Goal: Task Accomplishment & Management: Use online tool/utility

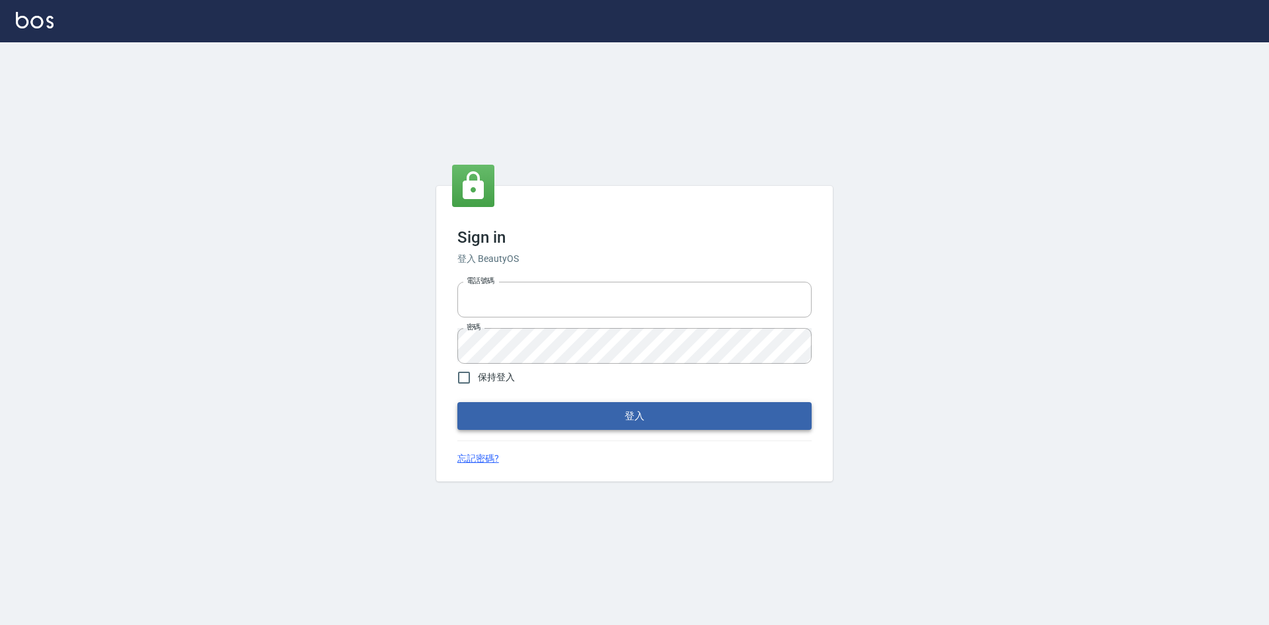
type input "0963852741"
click at [552, 411] on button "登入" at bounding box center [634, 416] width 354 height 28
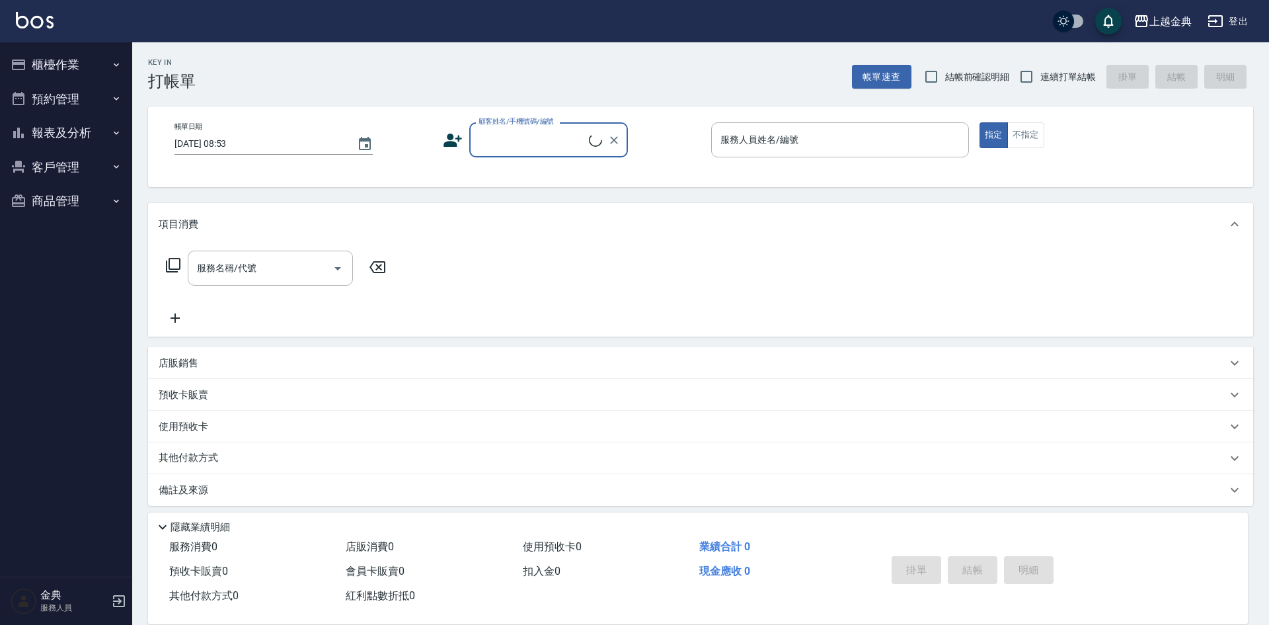
click at [91, 66] on button "櫃檯作業" at bounding box center [66, 65] width 122 height 34
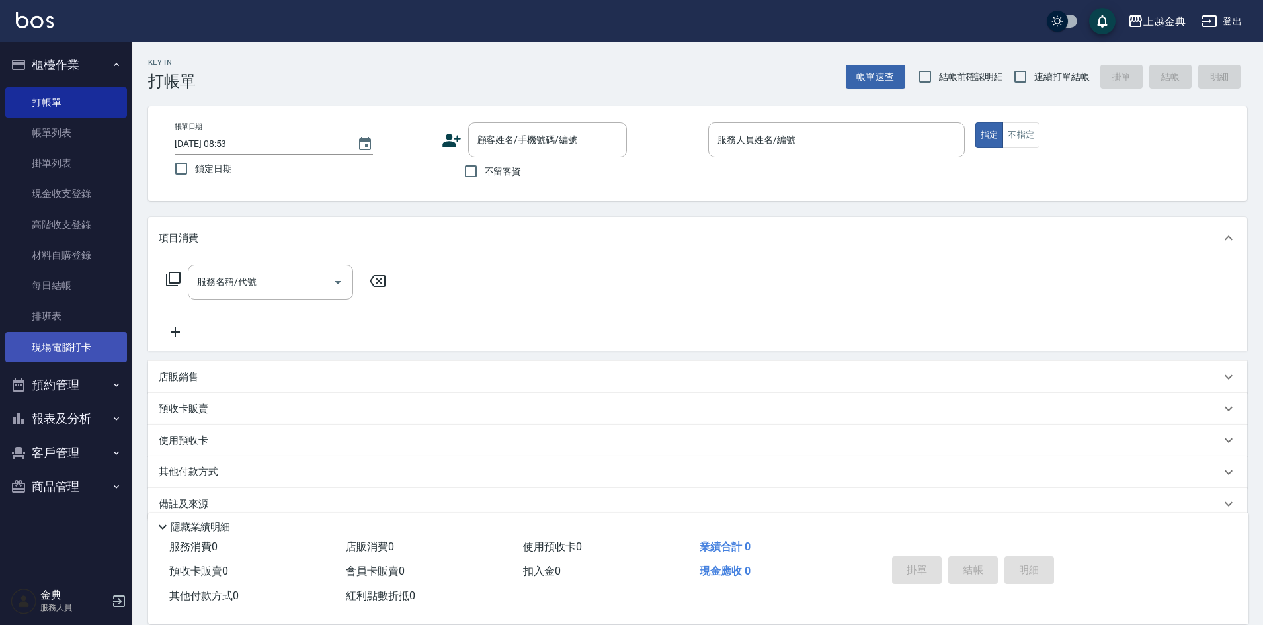
click at [76, 351] on link "現場電腦打卡" at bounding box center [66, 347] width 122 height 30
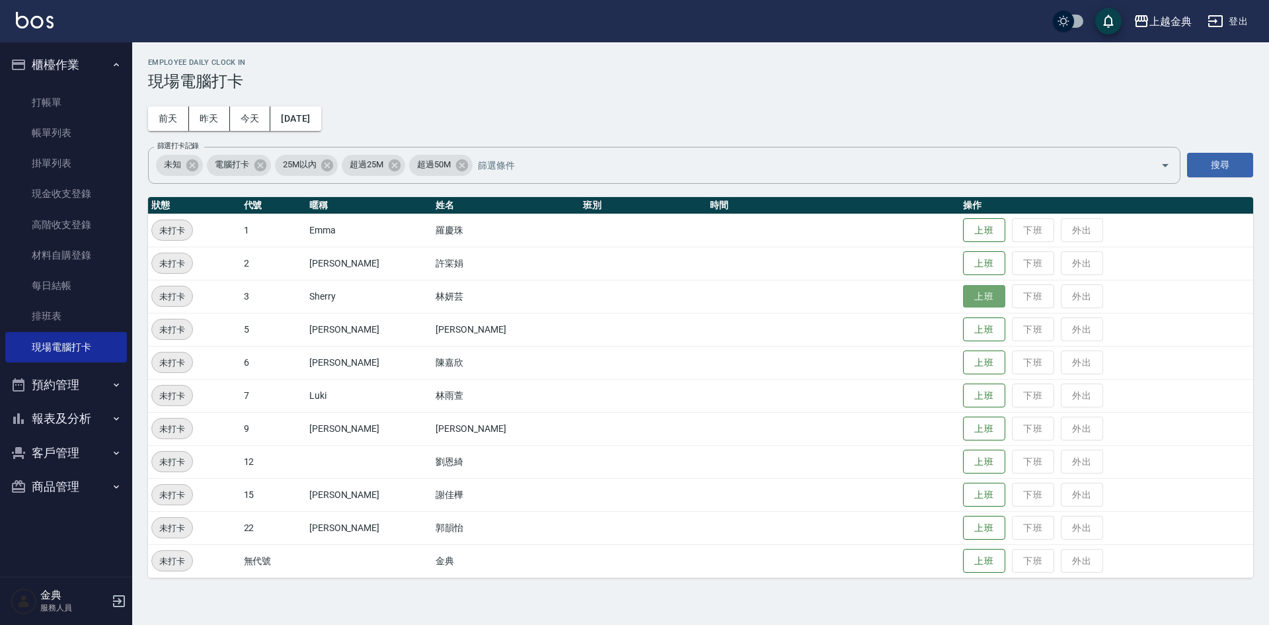
click at [963, 299] on button "上班" at bounding box center [984, 296] width 42 height 23
click at [963, 262] on button "上班" at bounding box center [984, 263] width 42 height 23
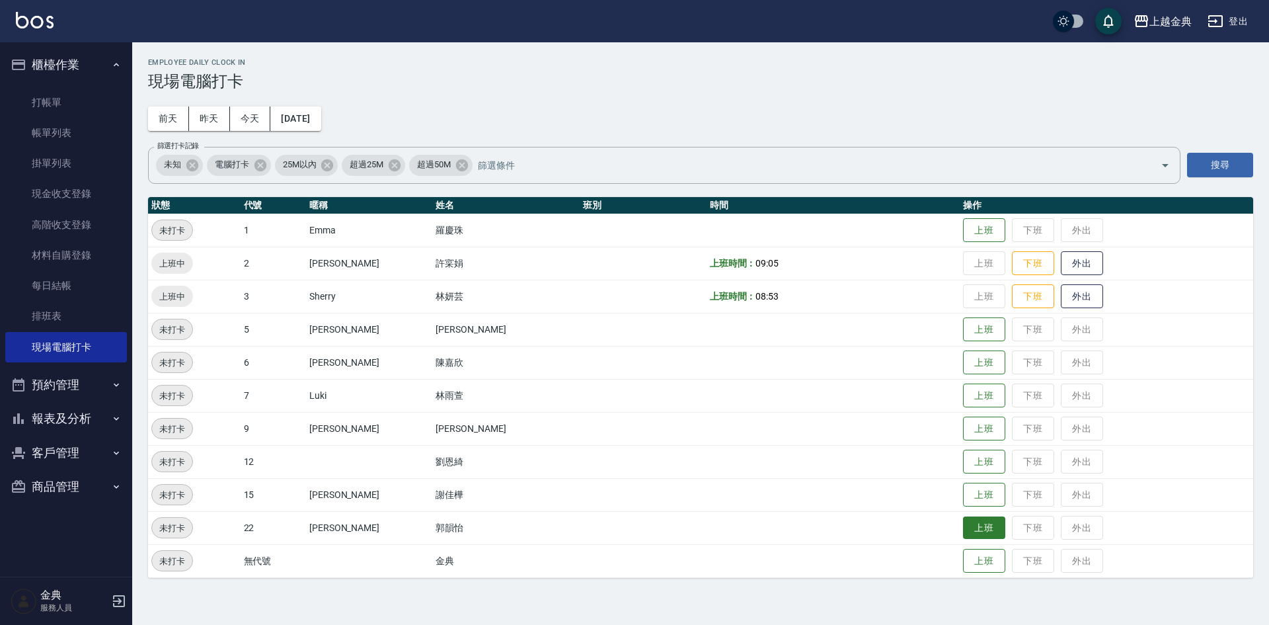
click at [963, 525] on button "上班" at bounding box center [984, 527] width 42 height 23
click at [970, 331] on button "上班" at bounding box center [984, 329] width 42 height 23
